Goal: Find specific page/section: Find specific page/section

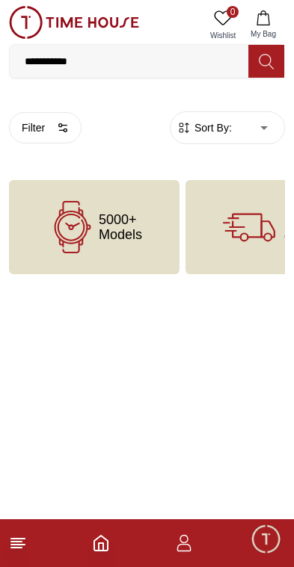
scroll to position [0, 34]
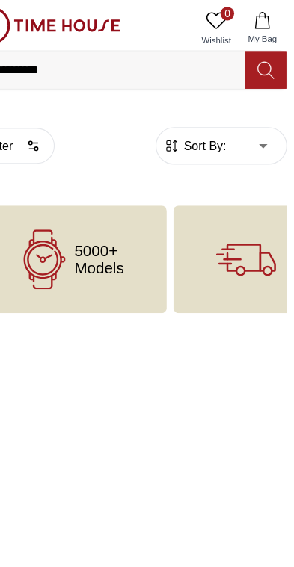
click at [259, 56] on icon at bounding box center [266, 61] width 14 height 15
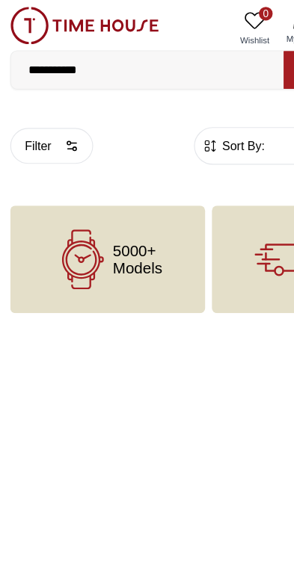
click at [123, 65] on input "**********" at bounding box center [129, 61] width 239 height 30
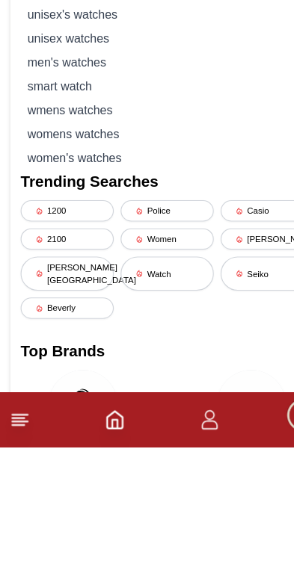
click at [224, 401] on div "Seiko" at bounding box center [234, 416] width 81 height 30
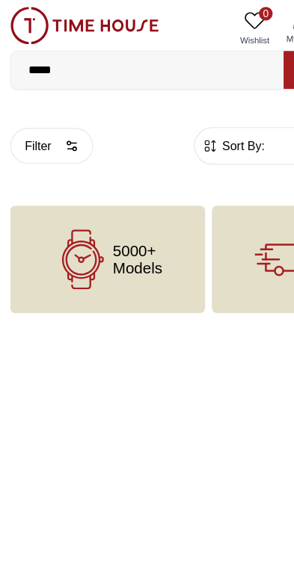
click at [84, 19] on img at bounding box center [74, 22] width 130 height 33
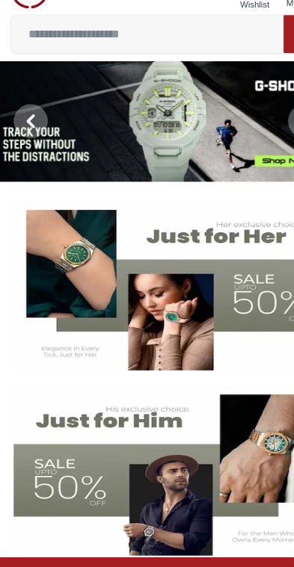
click at [126, 46] on input at bounding box center [129, 61] width 239 height 30
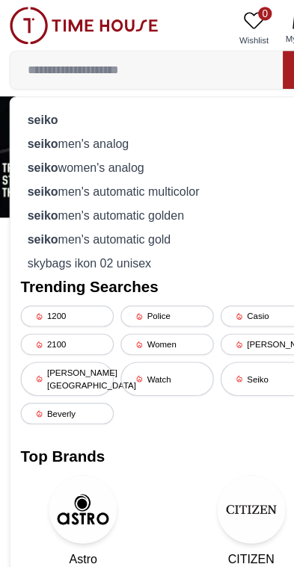
click at [52, 104] on div "seiko" at bounding box center [147, 104] width 256 height 21
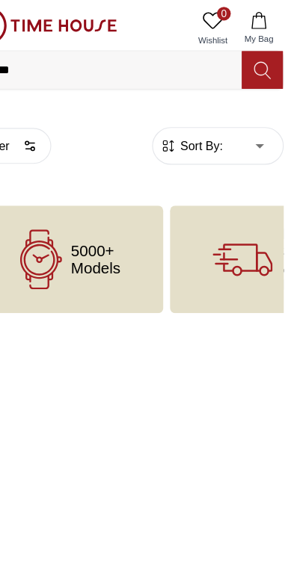
click at [259, 67] on icon at bounding box center [266, 61] width 15 height 17
click at [259, 55] on icon at bounding box center [266, 61] width 14 height 15
